Goal: Information Seeking & Learning: Learn about a topic

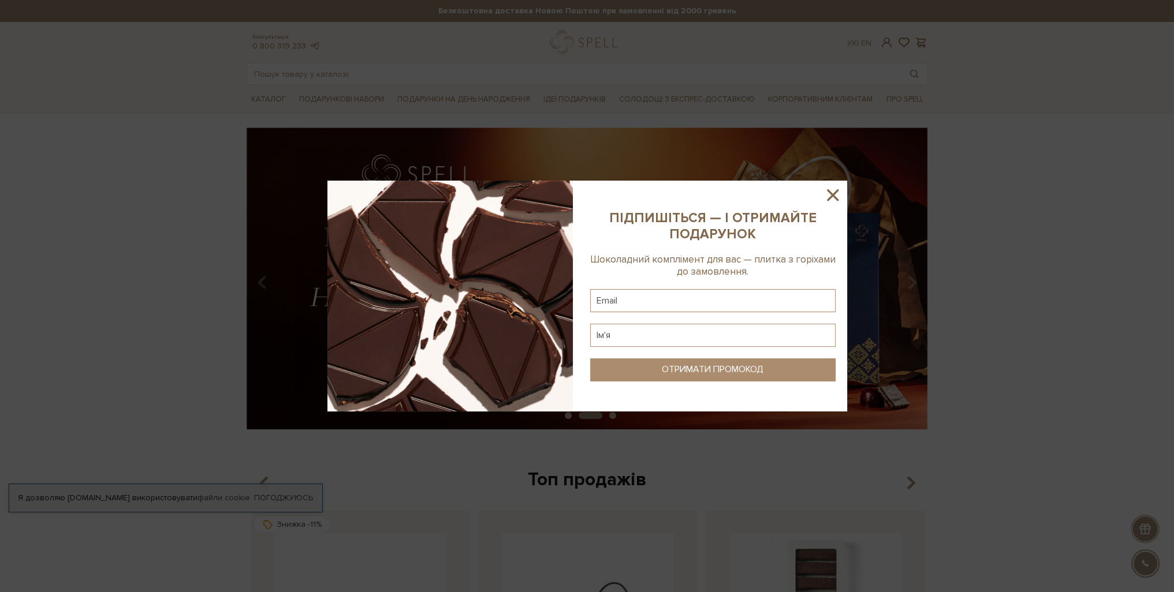
click at [837, 193] on icon at bounding box center [833, 195] width 20 height 20
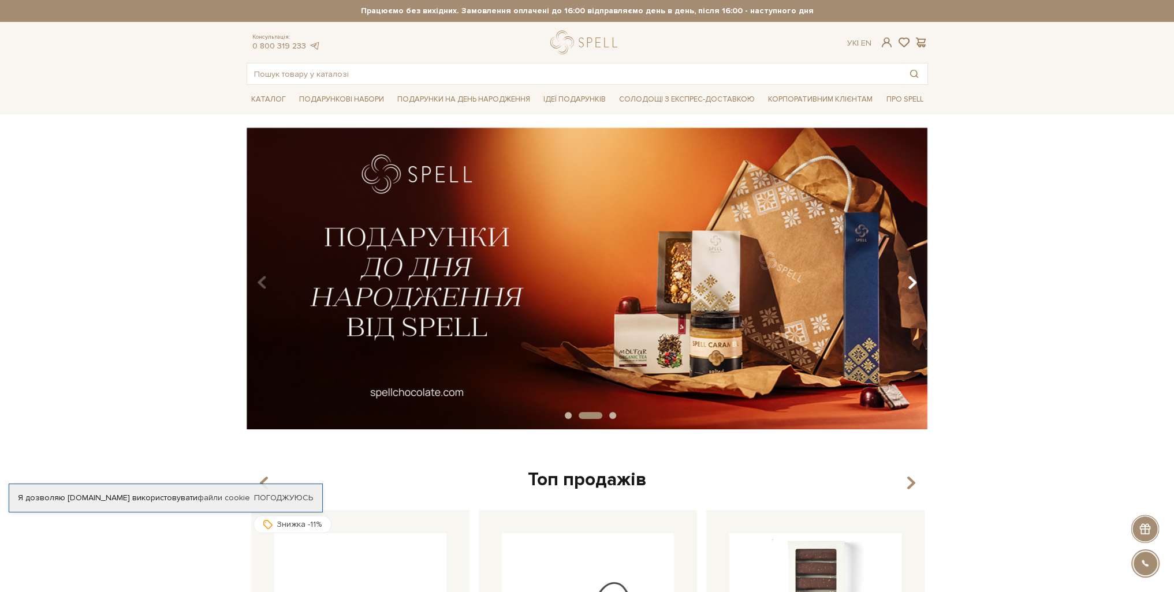
click at [916, 280] on icon "Carousel Navigation" at bounding box center [912, 283] width 10 height 20
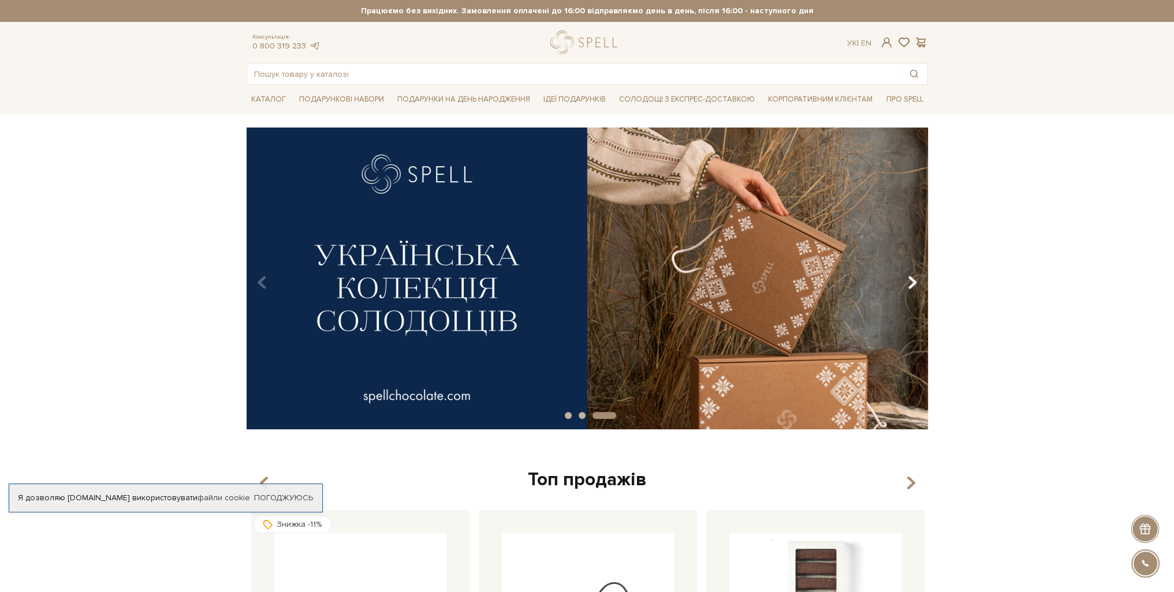
click at [916, 280] on icon "Carousel Navigation" at bounding box center [912, 283] width 10 height 20
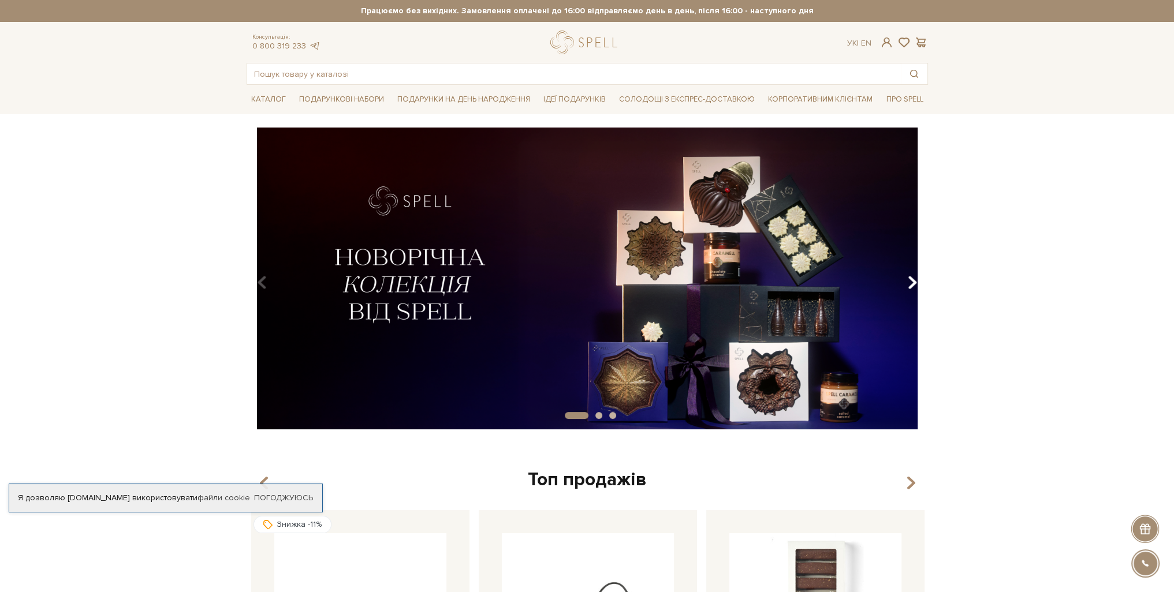
click at [916, 280] on icon "Carousel Navigation" at bounding box center [912, 283] width 10 height 20
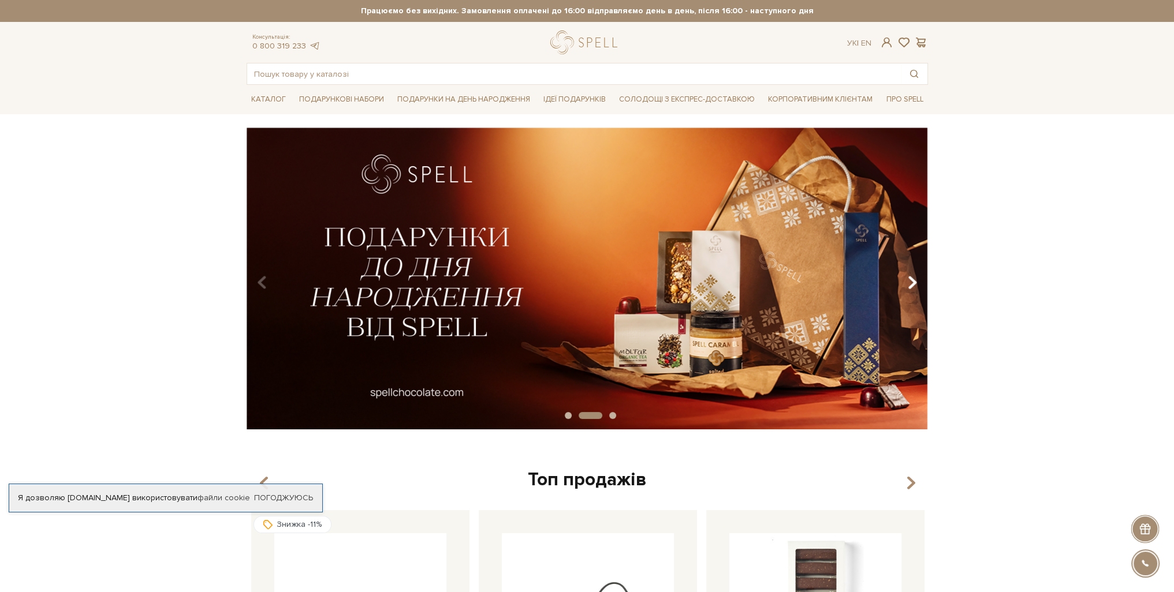
click at [916, 280] on icon "Carousel Navigation" at bounding box center [912, 283] width 10 height 20
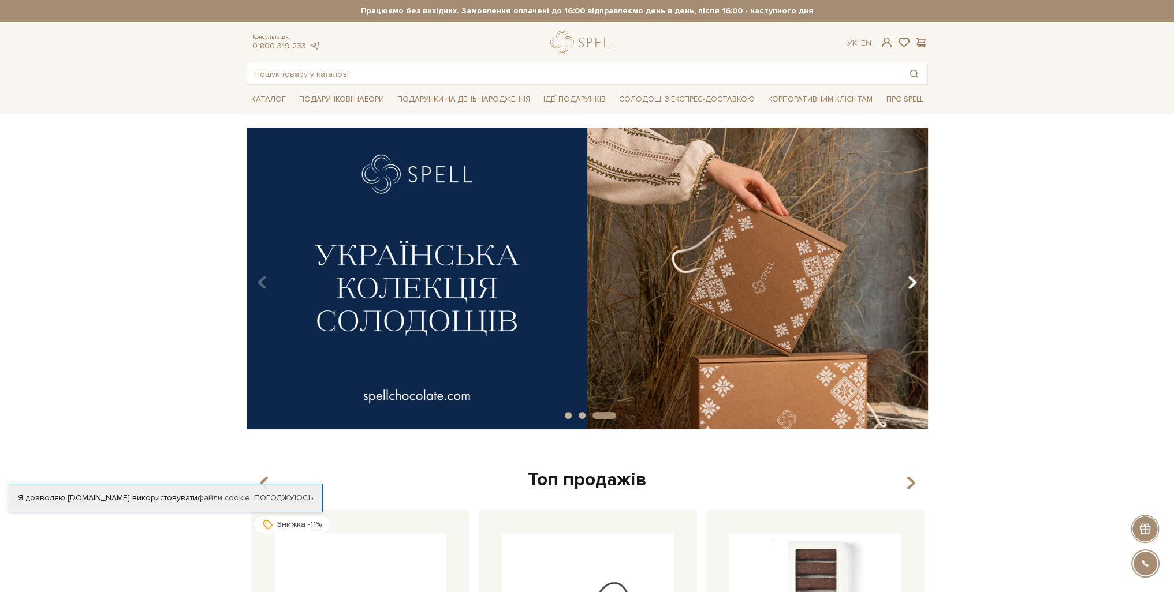
click at [916, 280] on icon "Carousel Navigation" at bounding box center [912, 283] width 10 height 20
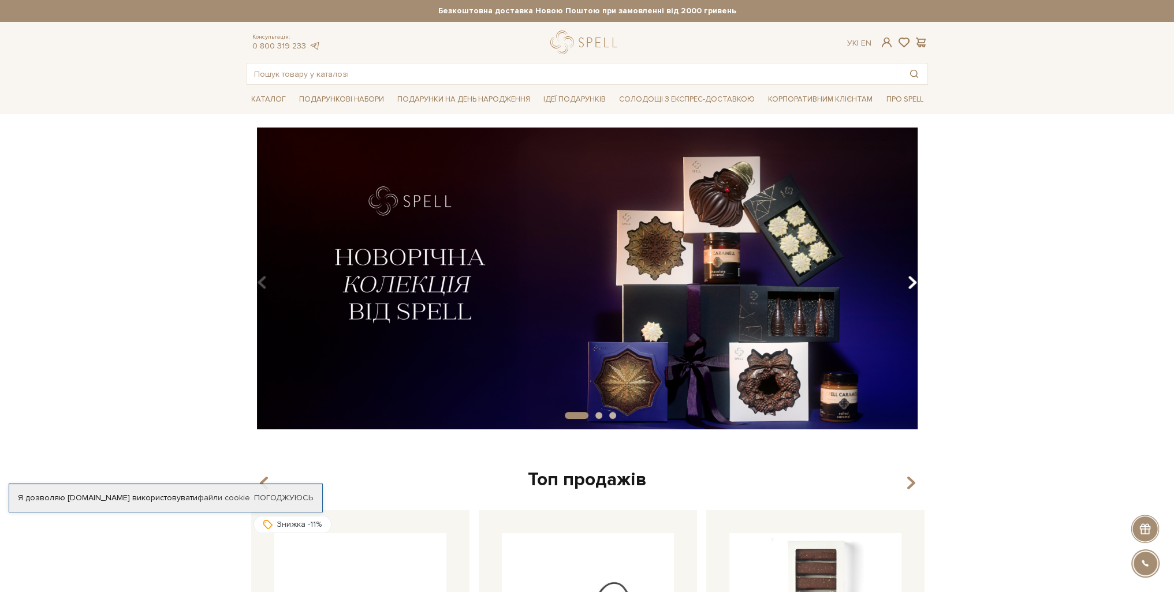
click at [916, 280] on icon "Carousel Navigation" at bounding box center [912, 283] width 10 height 20
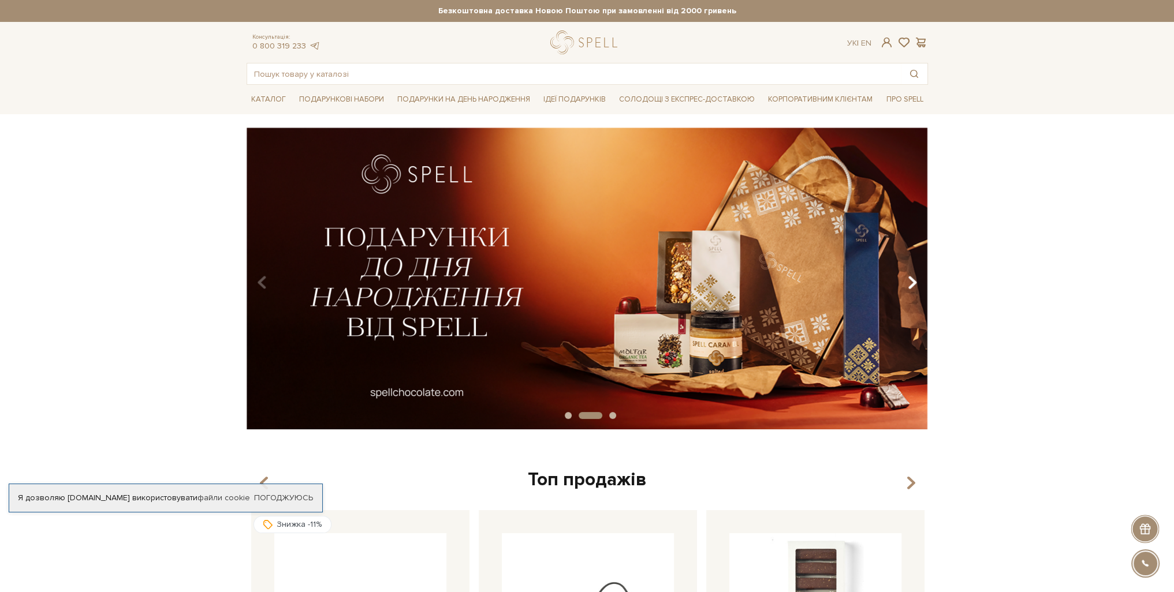
click at [916, 280] on icon "Carousel Navigation" at bounding box center [912, 283] width 10 height 20
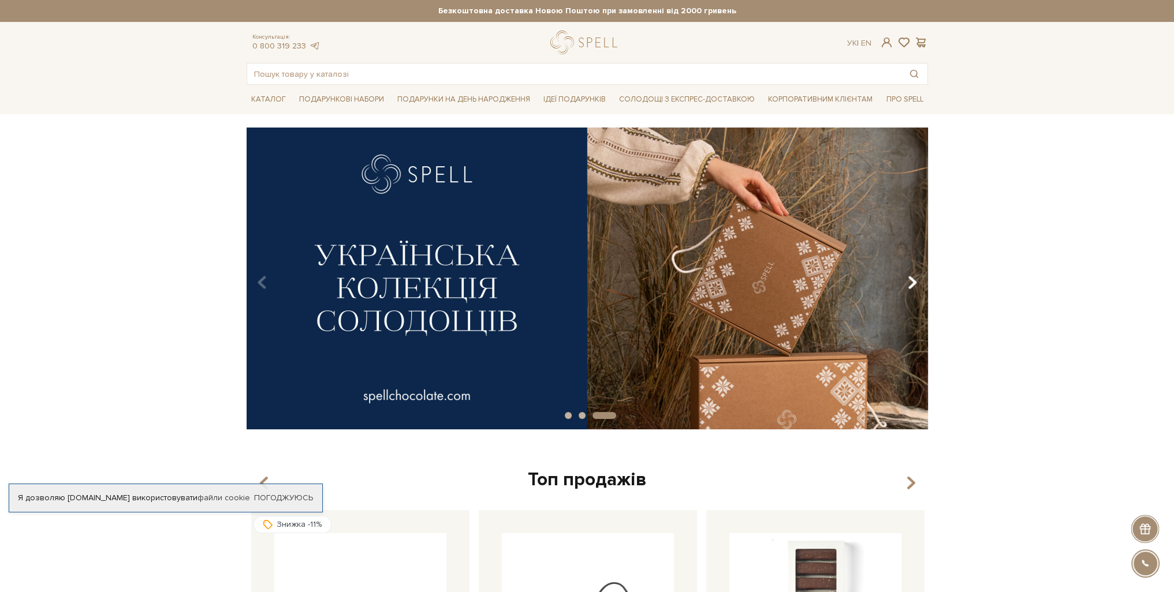
click at [916, 280] on icon "Carousel Navigation" at bounding box center [912, 283] width 10 height 20
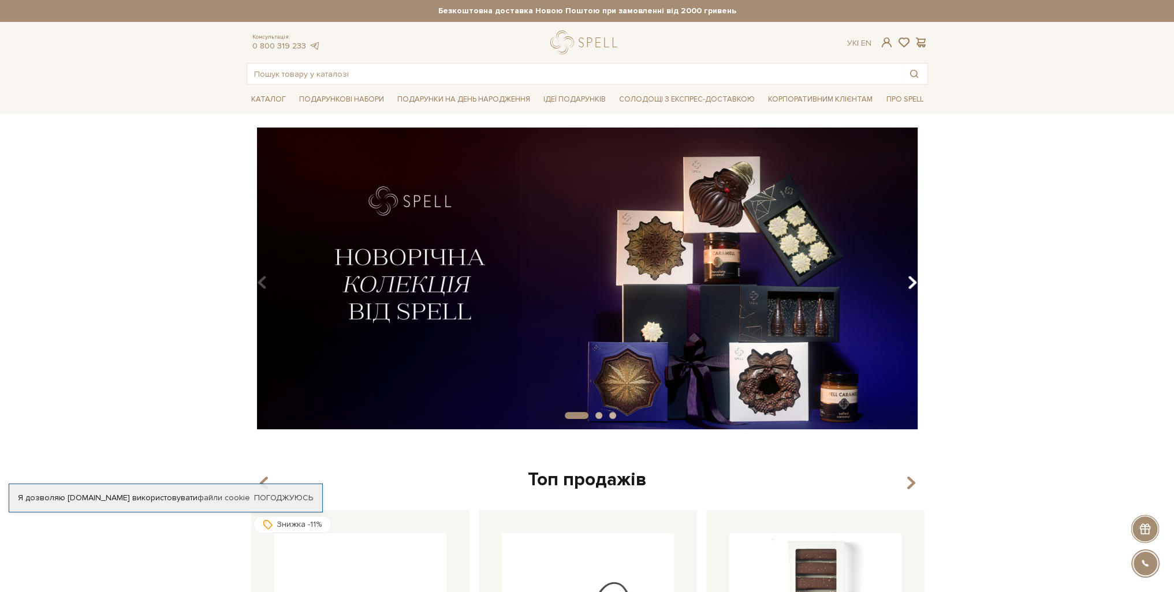
click at [916, 280] on icon "Carousel Navigation" at bounding box center [912, 283] width 10 height 20
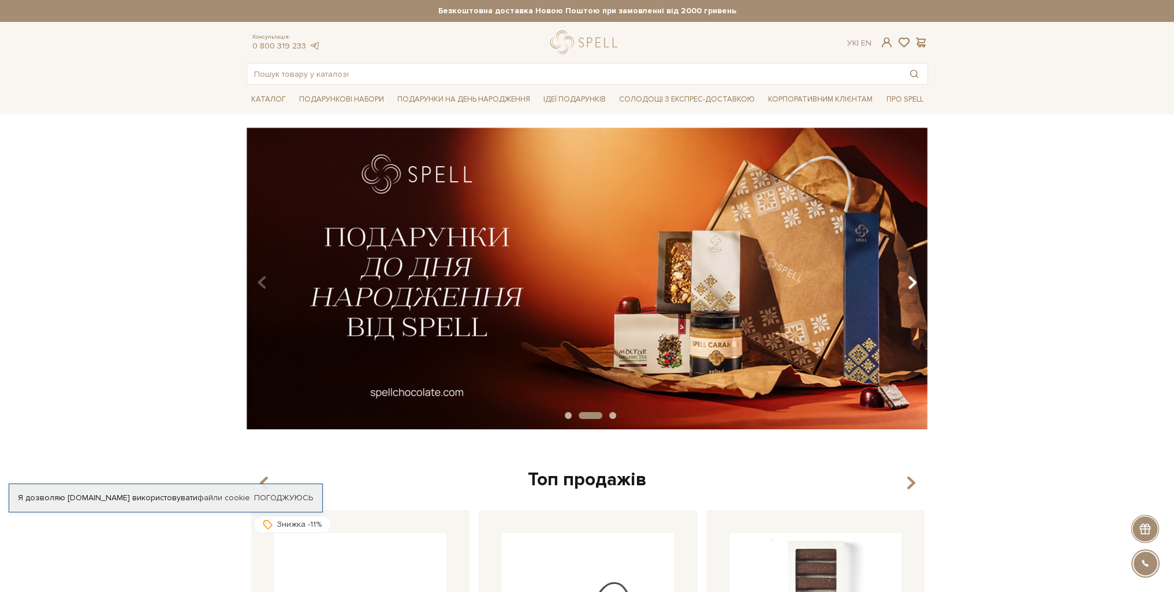
click at [916, 280] on icon "Carousel Navigation" at bounding box center [912, 283] width 10 height 20
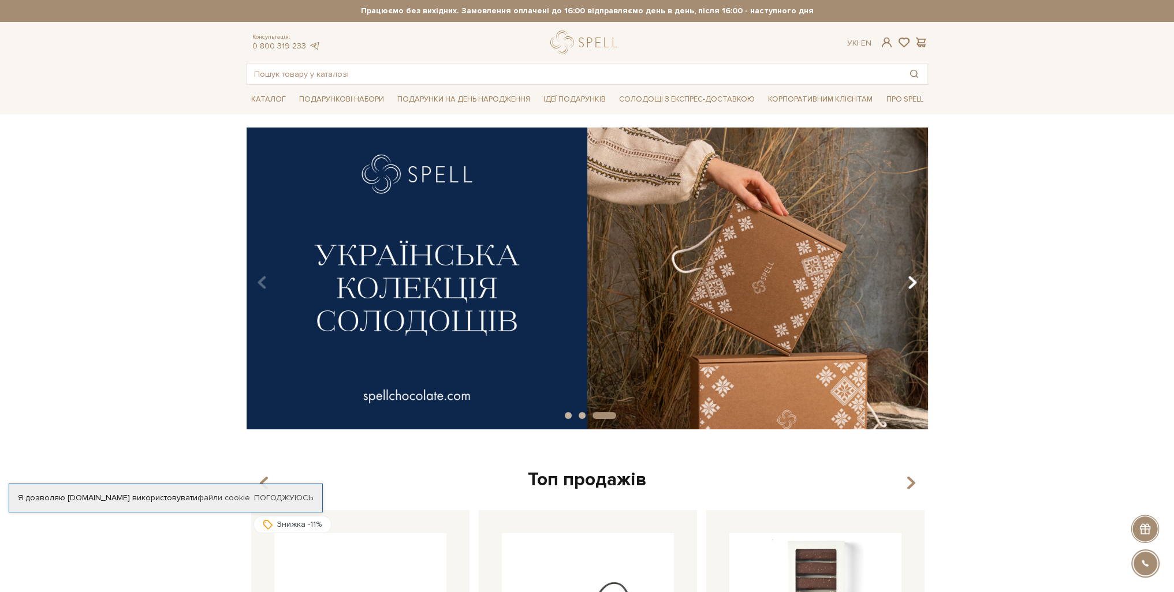
click at [916, 280] on icon "Carousel Navigation" at bounding box center [912, 283] width 10 height 20
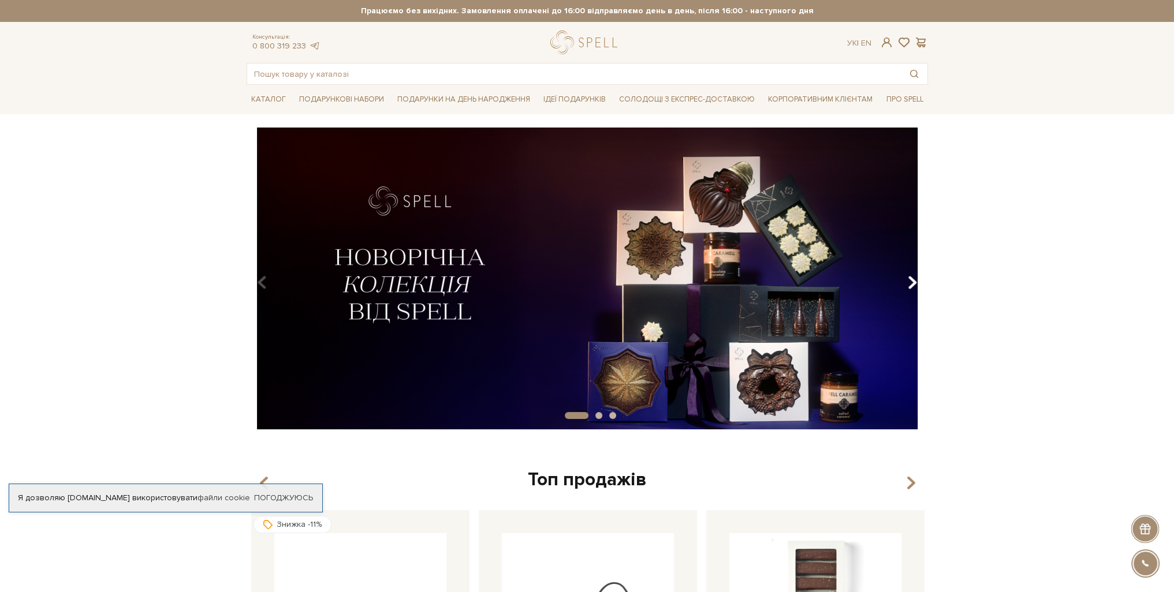
click at [916, 280] on icon "Carousel Navigation" at bounding box center [912, 283] width 10 height 20
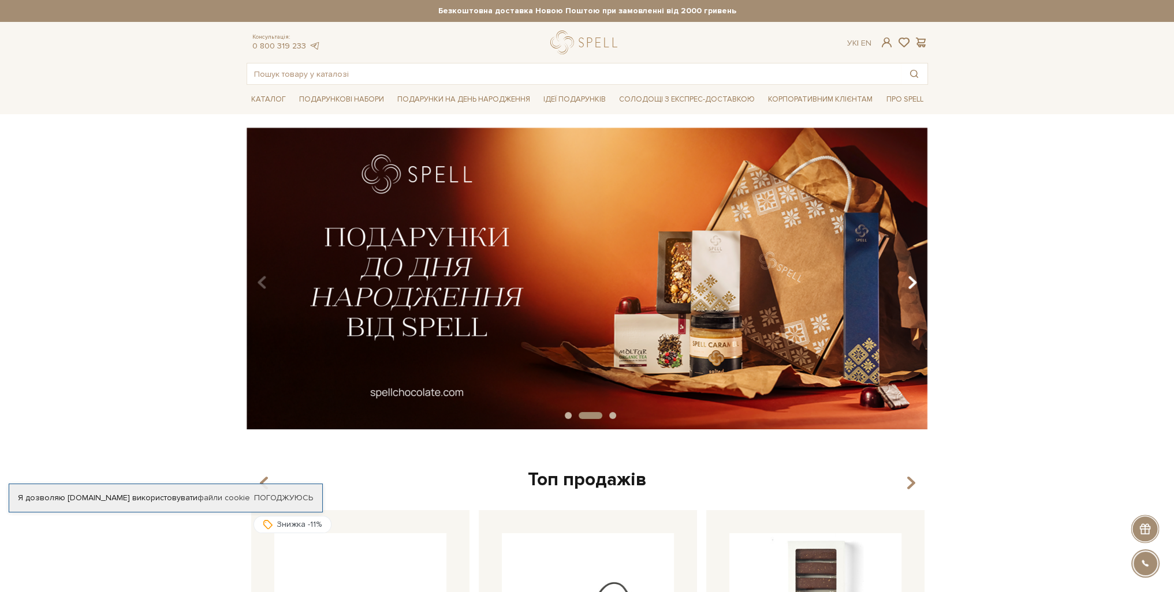
click at [916, 280] on icon "Carousel Navigation" at bounding box center [912, 283] width 10 height 20
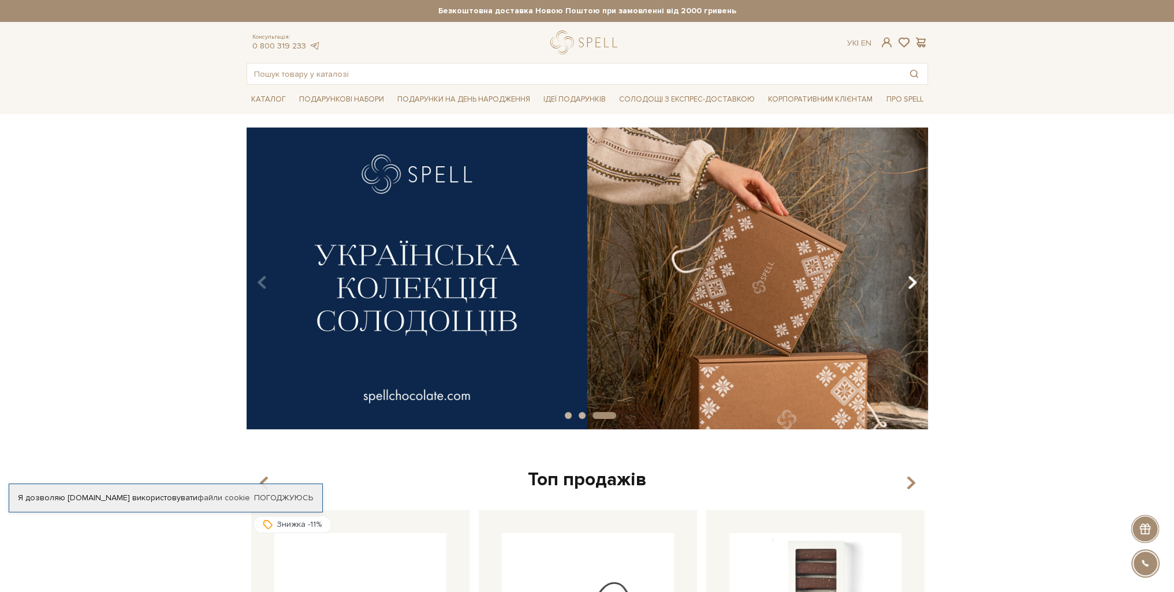
click at [916, 280] on icon "Carousel Navigation" at bounding box center [912, 283] width 10 height 20
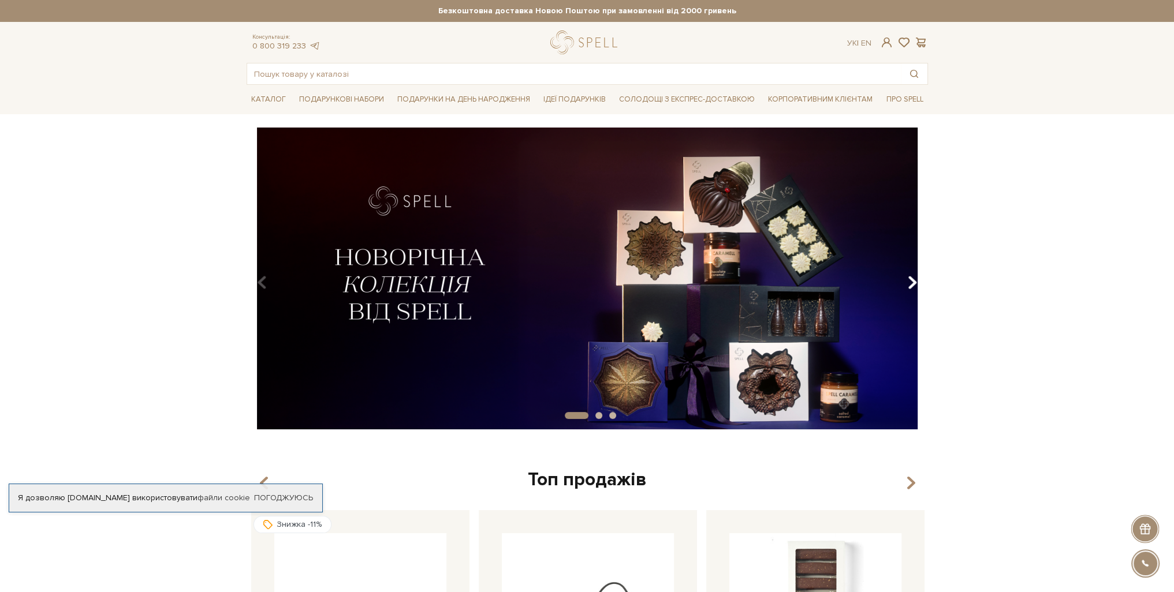
click at [916, 280] on icon "Carousel Navigation" at bounding box center [912, 283] width 10 height 20
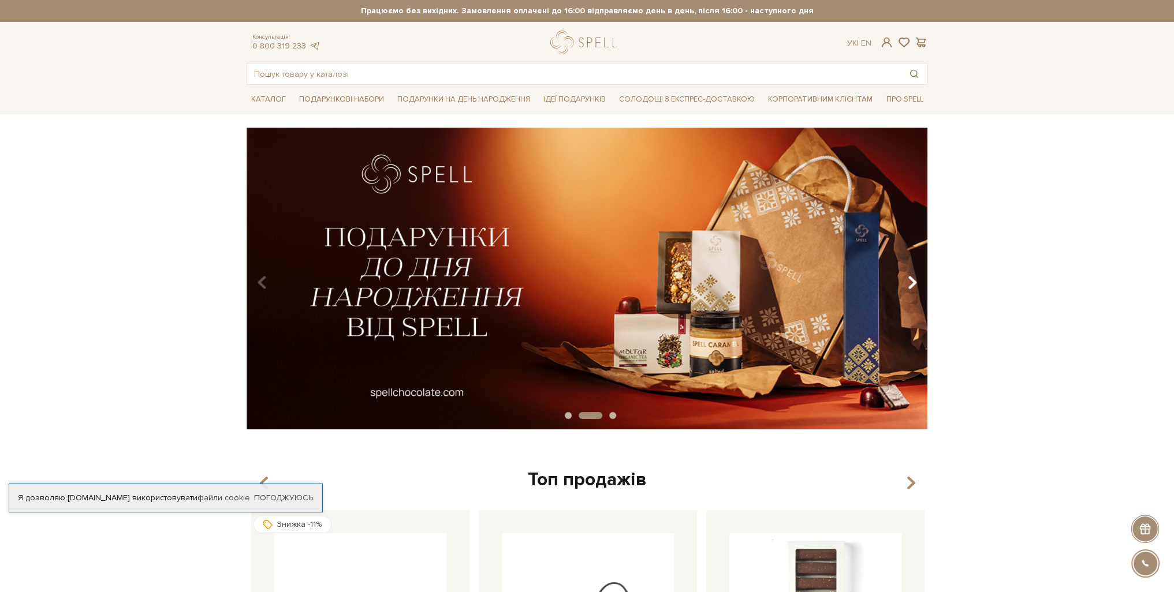
click at [916, 280] on icon "Carousel Navigation" at bounding box center [912, 283] width 10 height 20
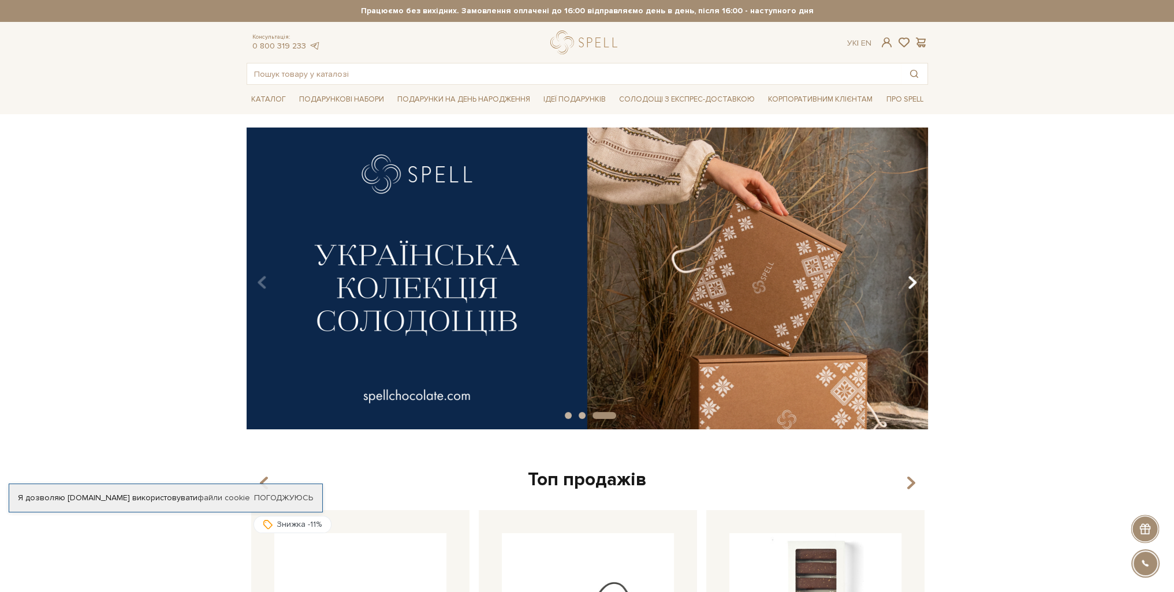
click at [916, 280] on icon "Carousel Navigation" at bounding box center [912, 283] width 10 height 20
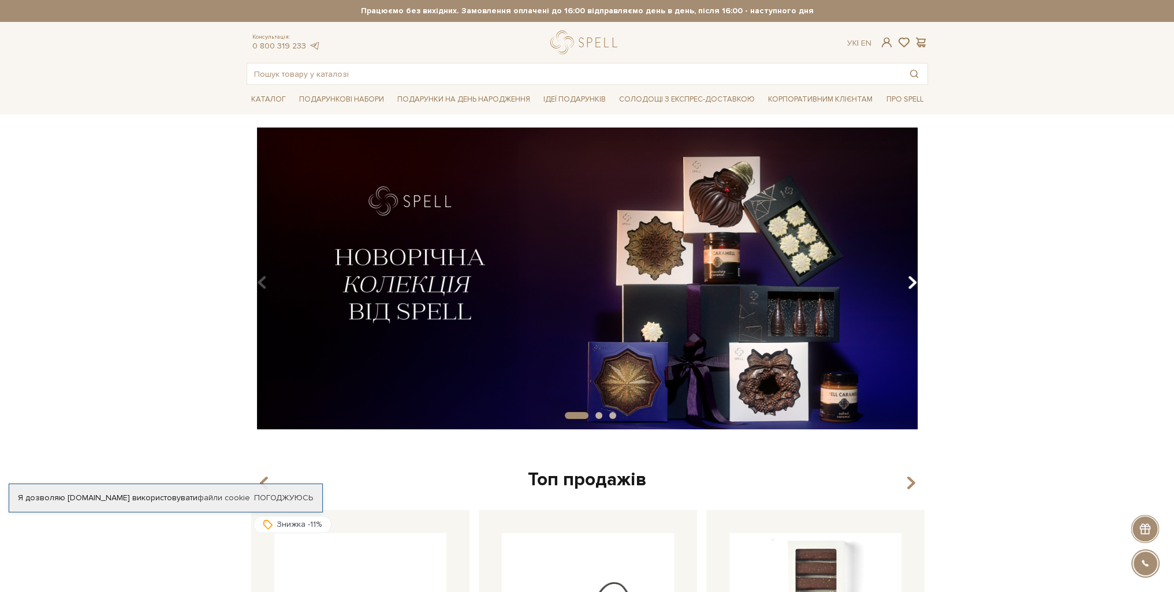
click at [916, 280] on icon "Carousel Navigation" at bounding box center [912, 283] width 10 height 20
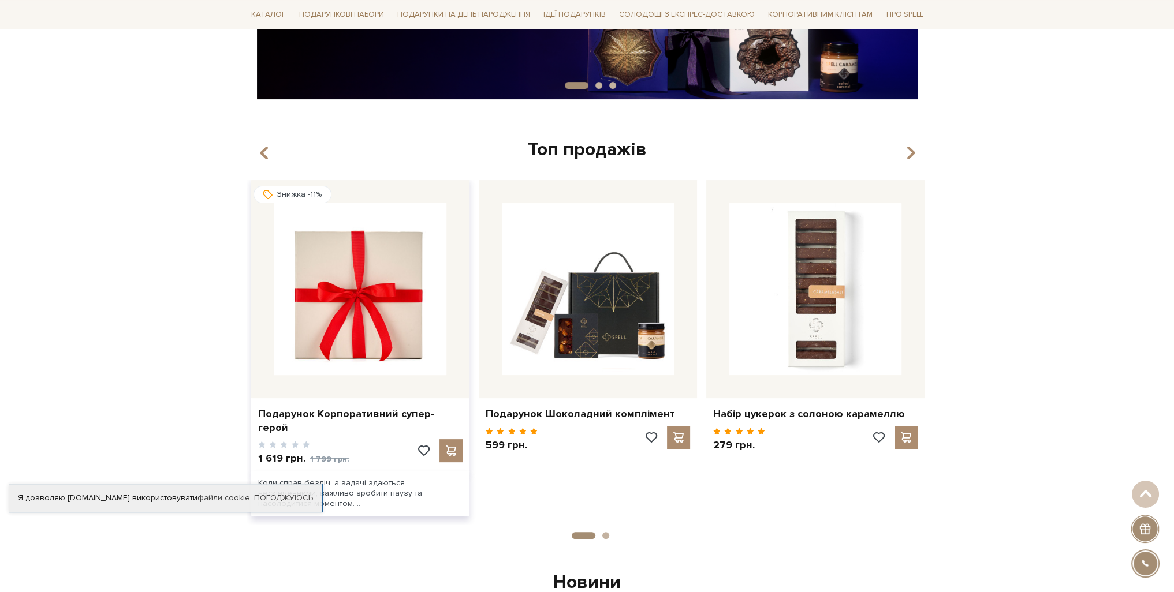
scroll to position [346, 0]
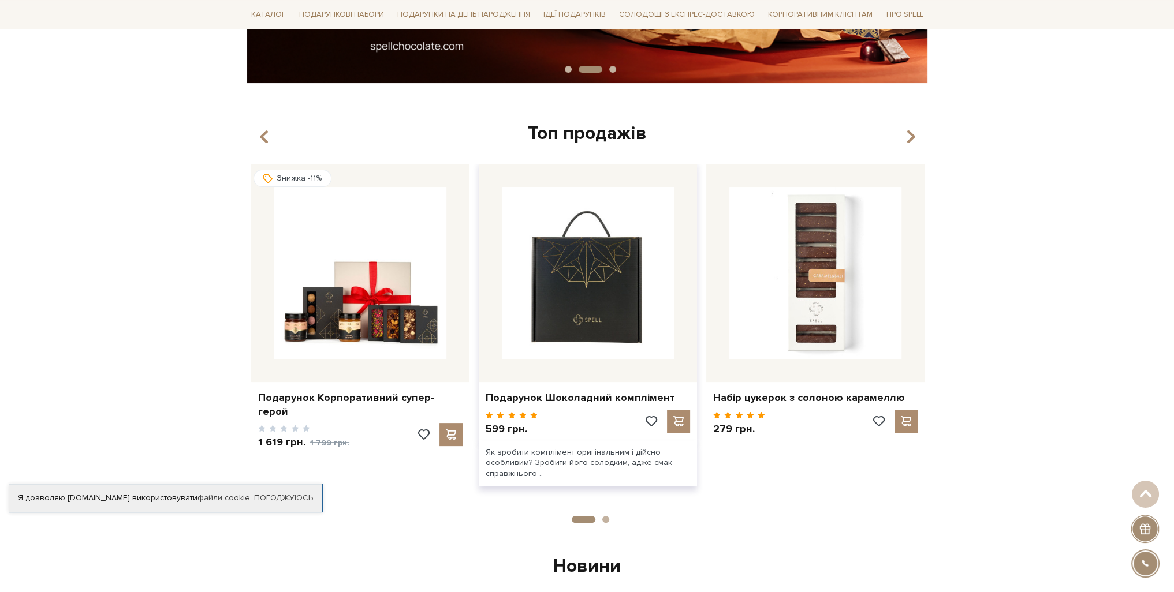
click at [562, 312] on img at bounding box center [588, 273] width 172 height 172
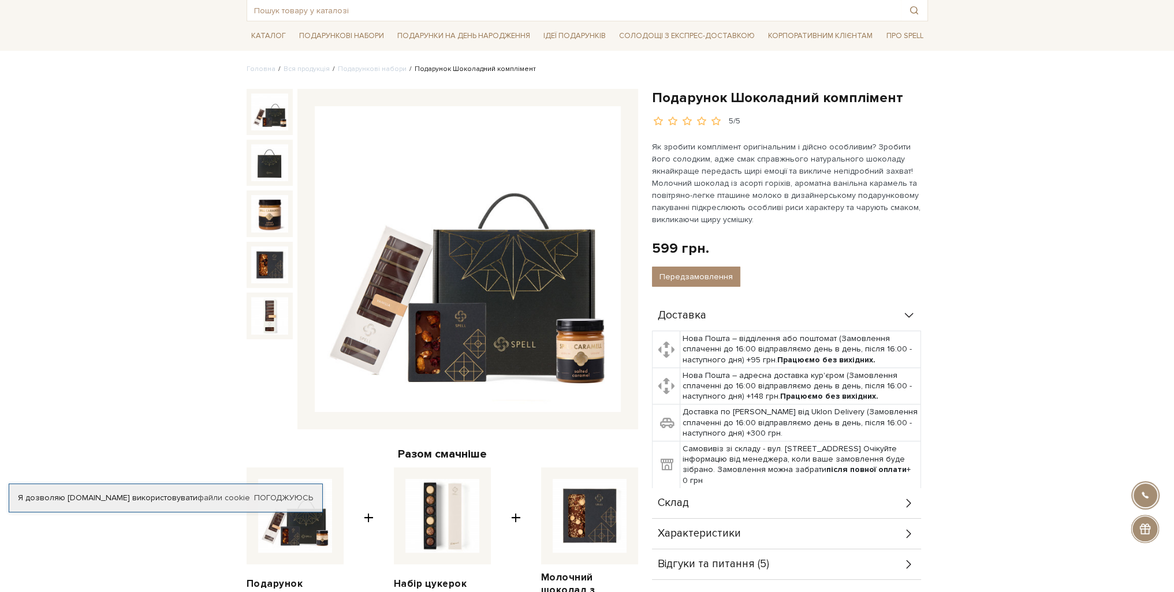
scroll to position [58, 0]
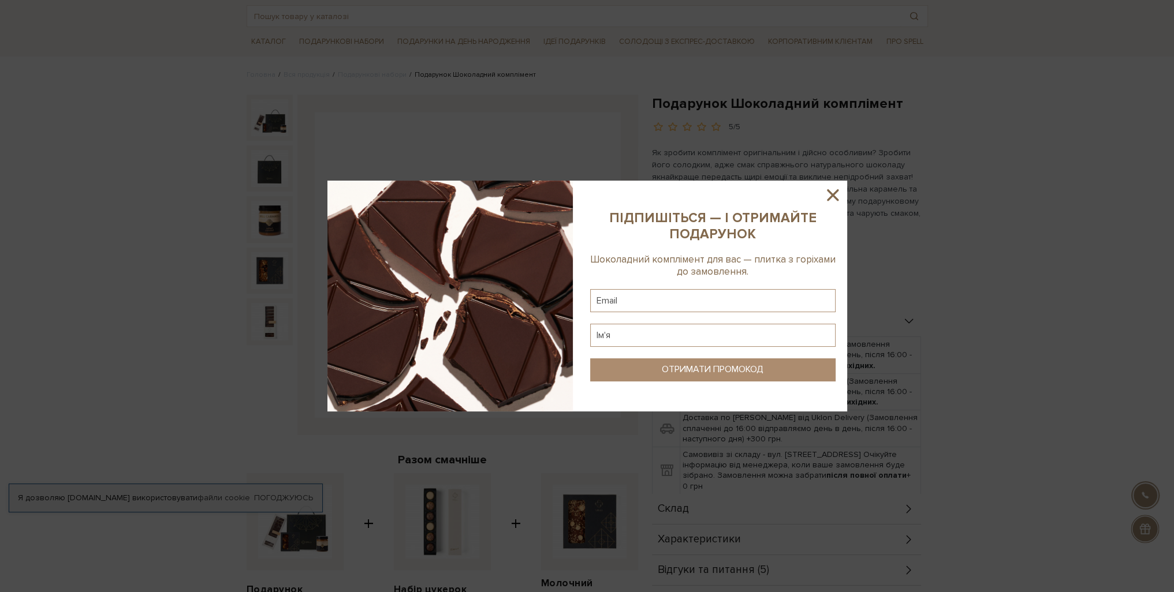
click at [826, 188] on icon at bounding box center [833, 195] width 20 height 20
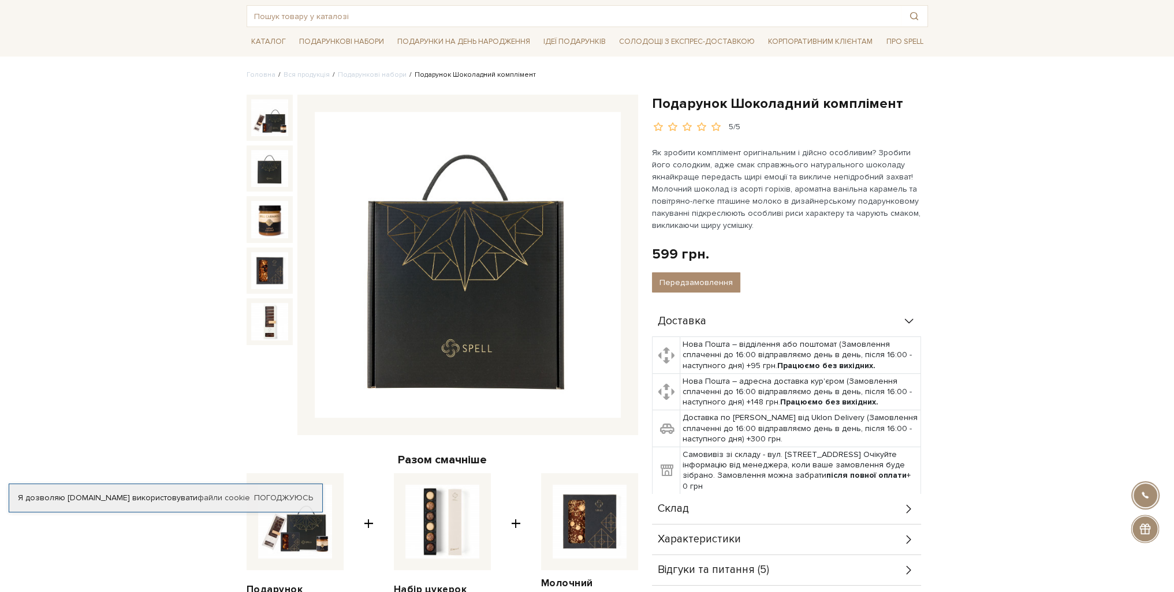
click at [268, 174] on img at bounding box center [269, 168] width 37 height 37
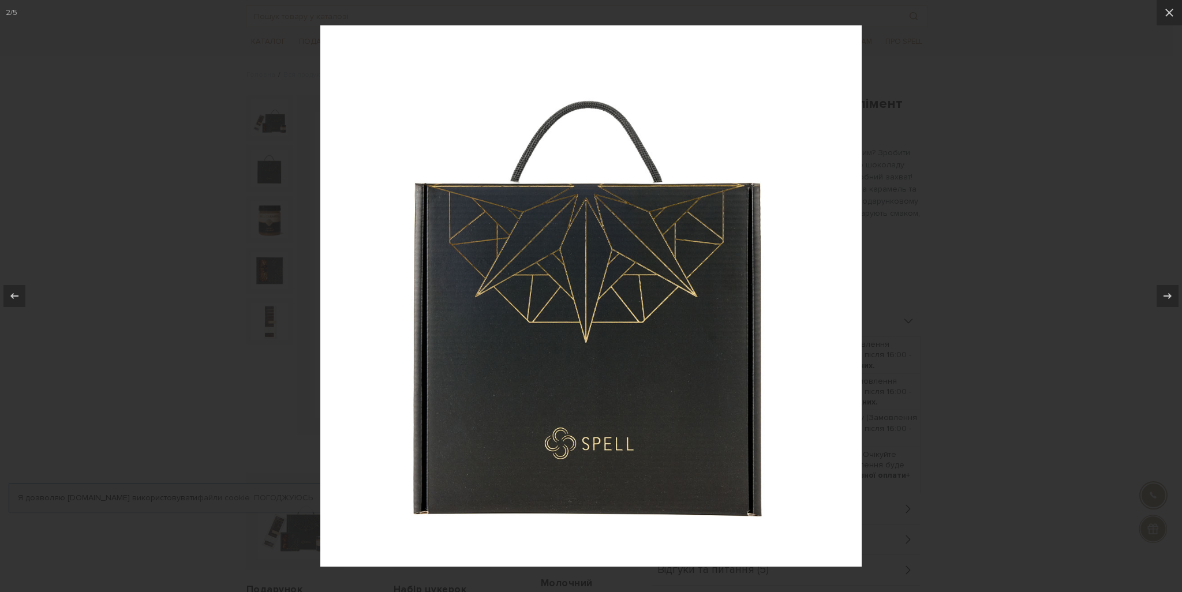
click at [148, 58] on div at bounding box center [591, 296] width 1182 height 592
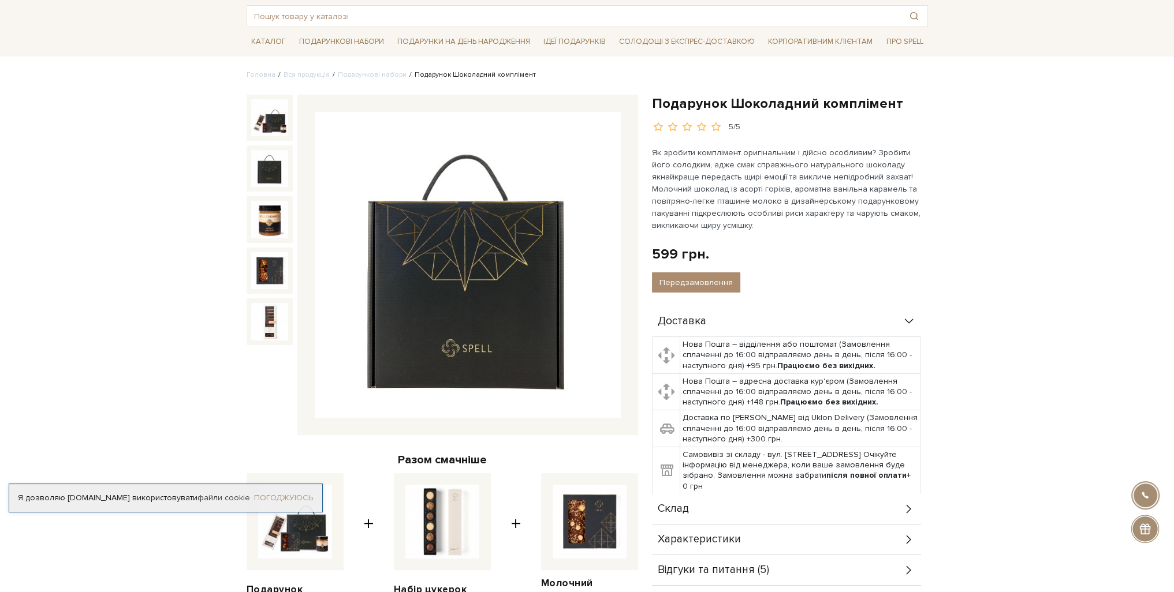
click at [300, 500] on link "Погоджуюсь" at bounding box center [283, 498] width 59 height 10
